Goal: Information Seeking & Learning: Learn about a topic

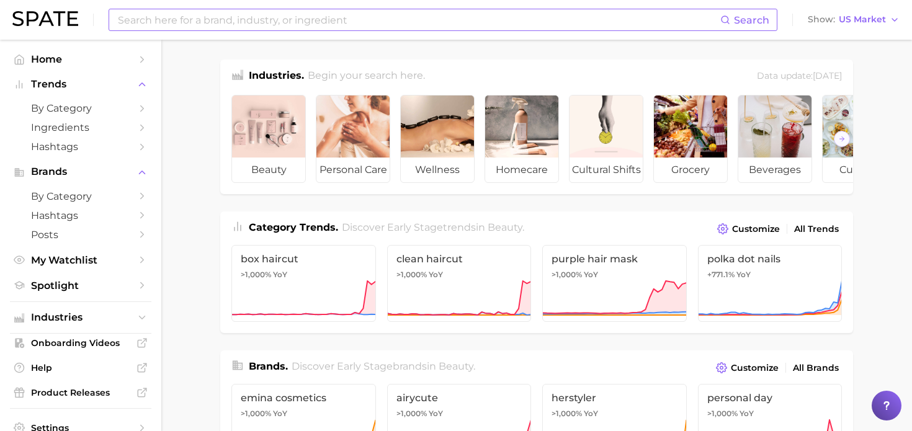
click at [562, 21] on input at bounding box center [419, 19] width 604 height 21
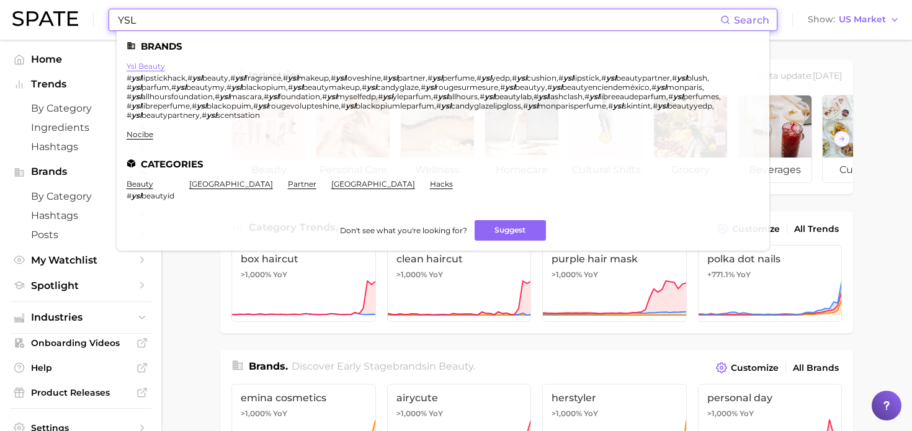
type input "YSL"
click at [158, 63] on link "ysl beauty" at bounding box center [146, 65] width 38 height 9
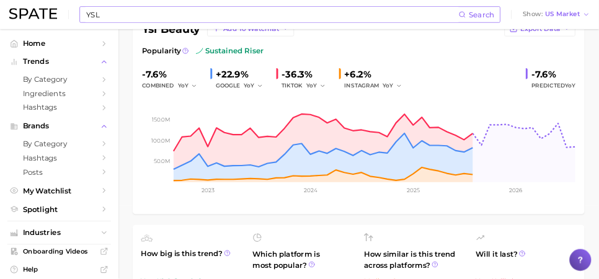
scroll to position [101, 0]
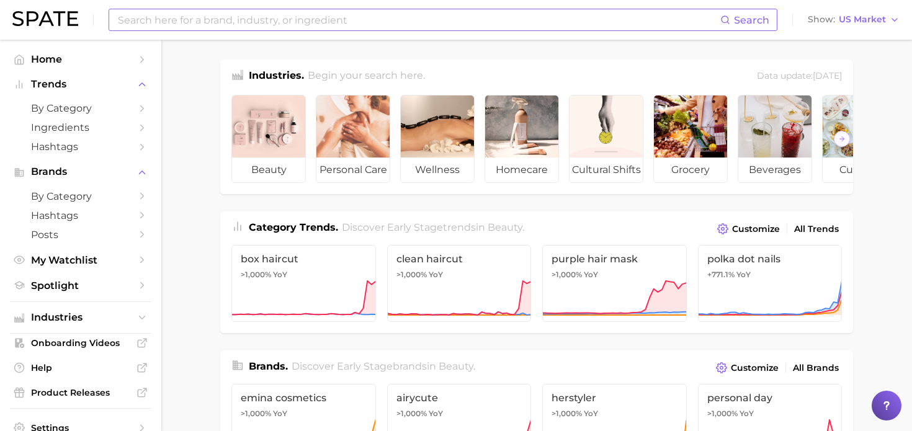
click at [209, 11] on input at bounding box center [419, 19] width 604 height 21
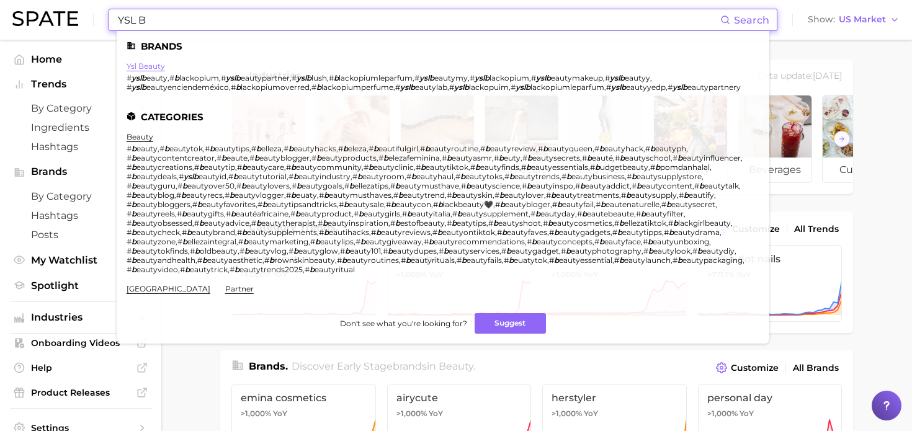
type input "YSL B"
click at [156, 68] on link "ysl beauty" at bounding box center [146, 65] width 38 height 9
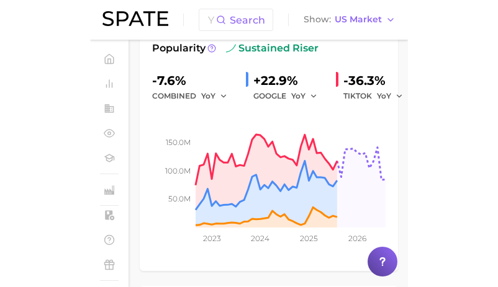
scroll to position [139, 0]
